Goal: Information Seeking & Learning: Learn about a topic

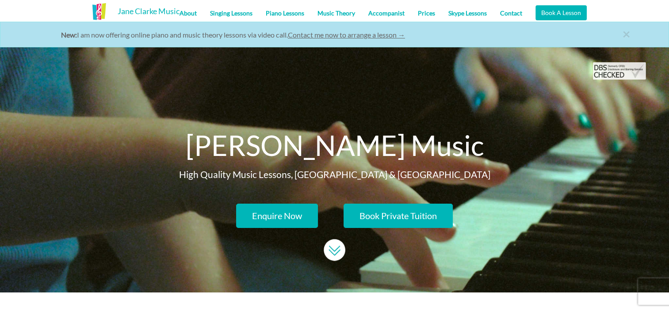
scroll to position [272, 0]
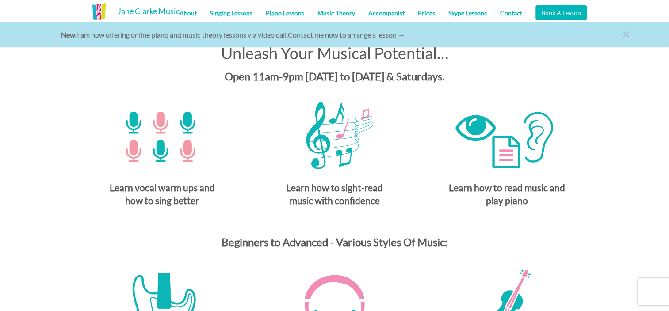
click at [154, 128] on img at bounding box center [162, 132] width 133 height 90
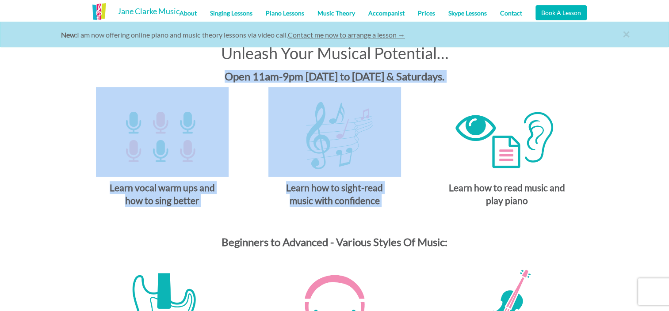
drag, startPoint x: 668, startPoint y: 54, endPoint x: 677, endPoint y: 88, distance: 35.1
drag, startPoint x: 677, startPoint y: 88, endPoint x: 618, endPoint y: 99, distance: 60.3
click at [618, 99] on div "Unleash Your Musical Potential… Open 11am-9pm [DATE] to [DATE] & Saturdays. Lea…" at bounding box center [334, 212] width 669 height 385
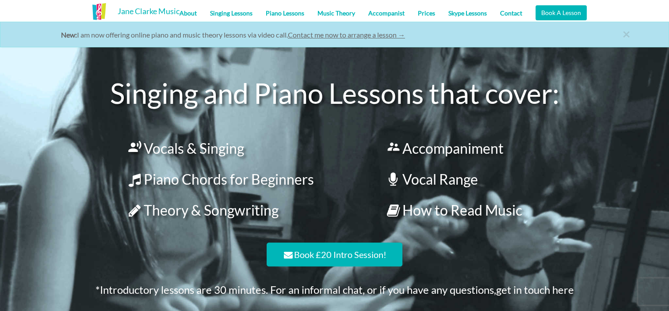
scroll to position [659, 0]
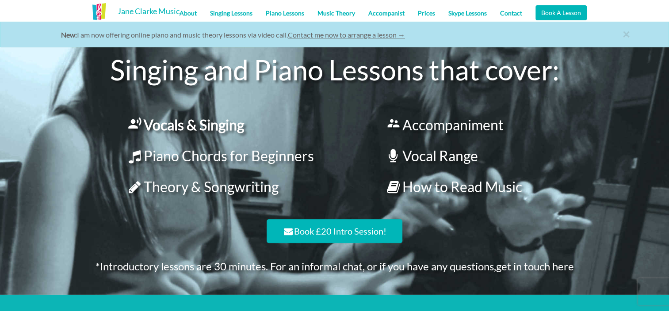
click at [212, 127] on link " Vocals & Singing" at bounding box center [185, 124] width 118 height 17
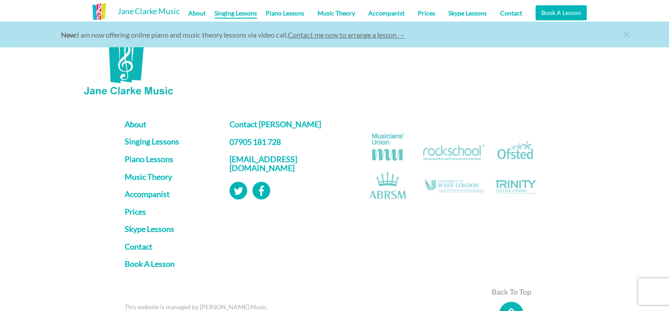
scroll to position [1155, 0]
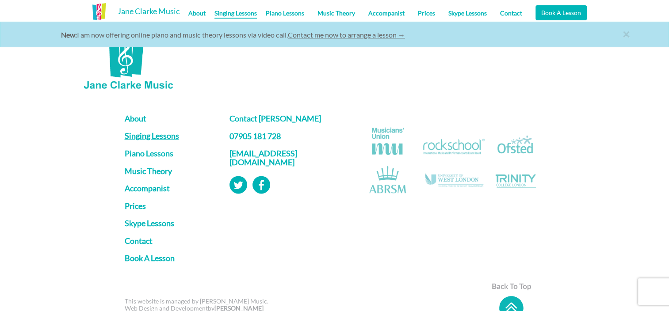
click at [151, 140] on link "Singing Lessons" at bounding box center [171, 136] width 92 height 9
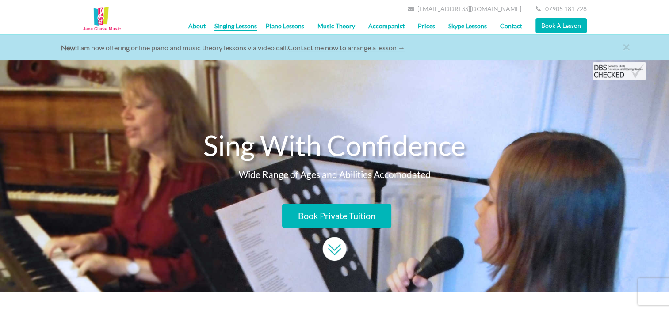
click at [336, 248] on img at bounding box center [334, 249] width 24 height 24
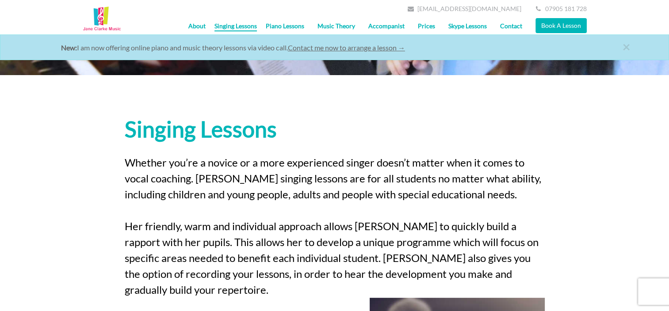
scroll to position [179, 0]
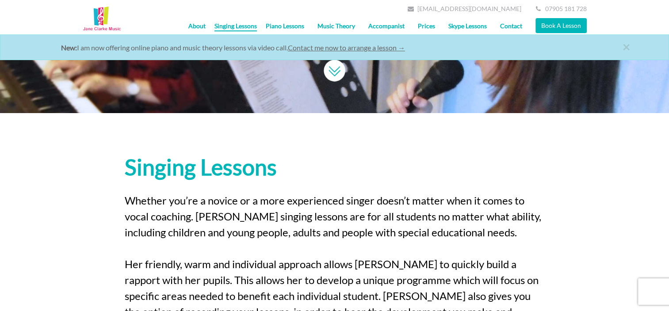
click at [423, 24] on link "Prices" at bounding box center [426, 26] width 30 height 22
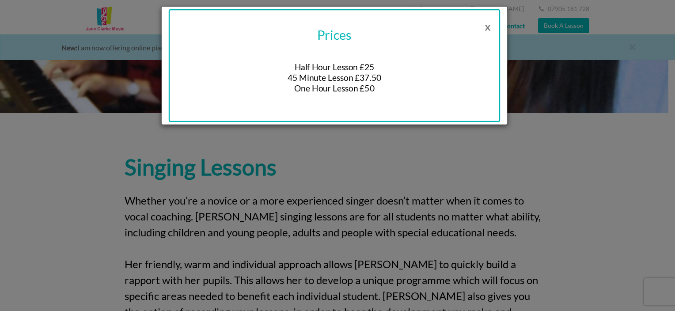
click at [487, 27] on button "x" at bounding box center [488, 26] width 25 height 18
